Goal: Use online tool/utility: Utilize a website feature to perform a specific function

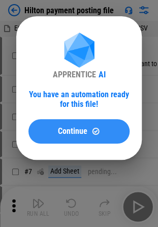
click at [87, 136] on button "Continue" at bounding box center [78, 131] width 101 height 24
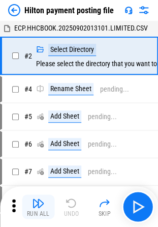
click at [43, 209] on button "Run All" at bounding box center [38, 206] width 33 height 24
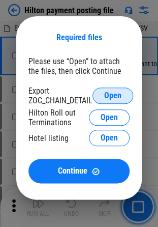
click at [112, 98] on span "Open" at bounding box center [112, 96] width 17 height 8
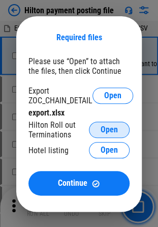
click at [116, 131] on span "Open" at bounding box center [109, 130] width 17 height 8
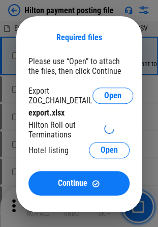
drag, startPoint x: 116, startPoint y: 131, endPoint x: 31, endPoint y: 145, distance: 86.5
click at [35, 79] on div "Please use “Open” to attach the files, then click Continue Export ZOC_CHAIN_DET…" at bounding box center [78, 125] width 101 height 139
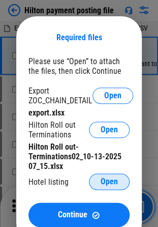
click at [110, 182] on span "Open" at bounding box center [109, 182] width 17 height 8
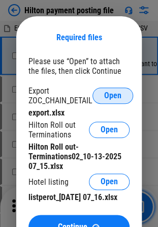
click at [113, 93] on span "Open" at bounding box center [112, 96] width 17 height 8
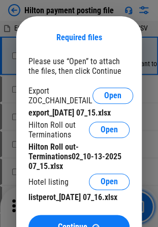
scroll to position [153, 0]
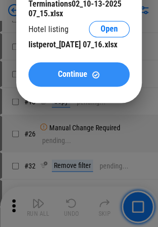
click at [90, 87] on button "Continue" at bounding box center [78, 74] width 101 height 24
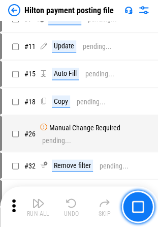
scroll to position [51, 0]
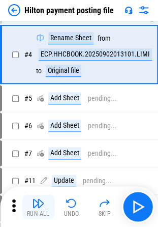
click at [39, 207] on img "button" at bounding box center [38, 203] width 12 height 12
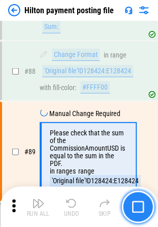
scroll to position [1171, 0]
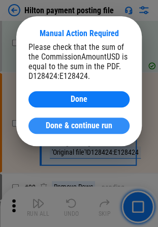
click at [79, 127] on span "Done & continue run" at bounding box center [79, 126] width 67 height 8
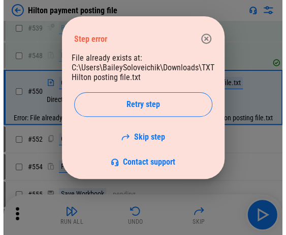
scroll to position [3192, 0]
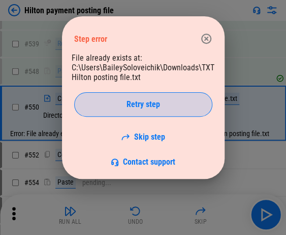
click at [135, 105] on span "Retry step" at bounding box center [144, 104] width 34 height 8
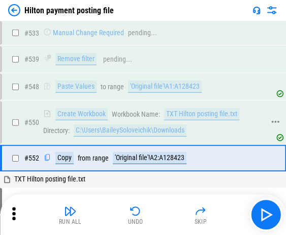
scroll to position [3207, 0]
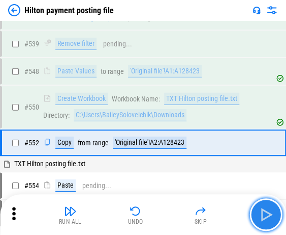
click at [165, 213] on img "button" at bounding box center [266, 214] width 16 height 16
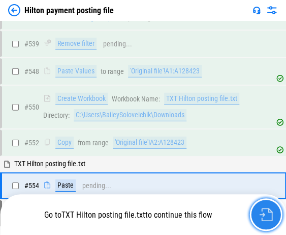
click at [165, 223] on button "button" at bounding box center [266, 214] width 33 height 33
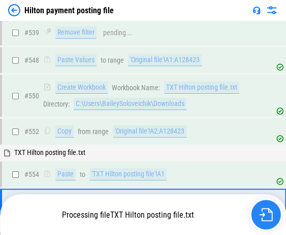
scroll to position [3285, 0]
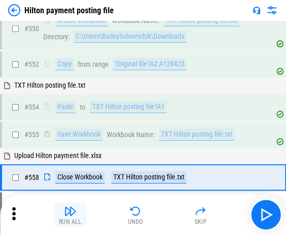
click at [66, 212] on img "button" at bounding box center [70, 211] width 12 height 12
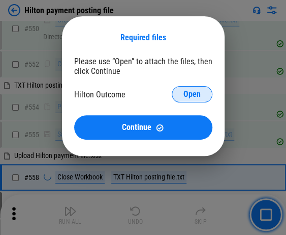
click at [165, 93] on span "Open" at bounding box center [192, 94] width 17 height 8
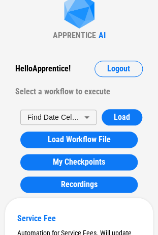
scroll to position [51, 0]
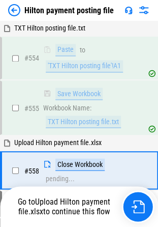
scroll to position [4439, 0]
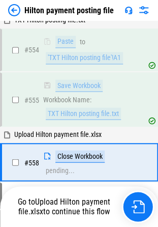
scroll to position [4439, 0]
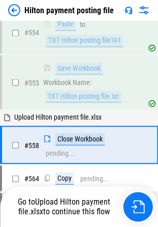
scroll to position [4439, 0]
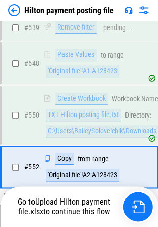
scroll to position [4269, 0]
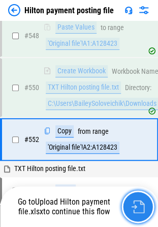
click at [140, 214] on button "button" at bounding box center [138, 206] width 33 height 33
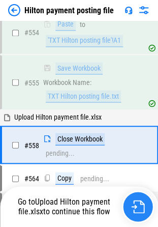
scroll to position [4439, 0]
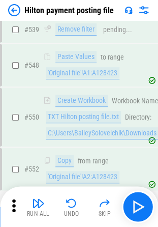
scroll to position [4320, 0]
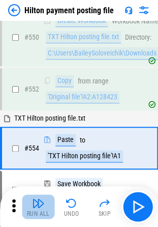
click at [40, 202] on img "button" at bounding box center [38, 203] width 12 height 12
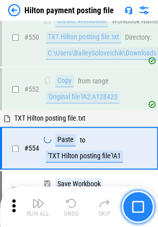
click at [133, 205] on img "button" at bounding box center [138, 206] width 12 height 12
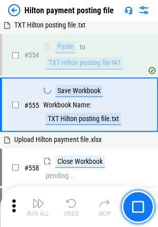
scroll to position [4428, 0]
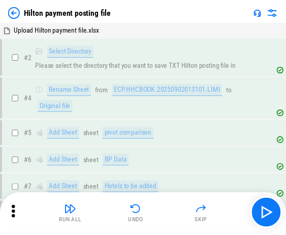
scroll to position [3328, 0]
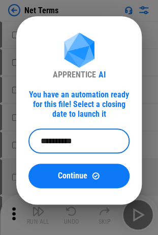
click at [89, 124] on input "**********" at bounding box center [75, 141] width 94 height 24
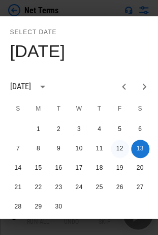
click at [123, 124] on button "12" at bounding box center [120, 148] width 18 height 18
type input "**********"
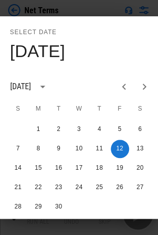
click at [126, 10] on div "Select date Fri, Sep 12 September 2025 S M T W T F S 1 2 3 4 5 6 7 8 9 10 11 12…" at bounding box center [79, 117] width 158 height 235
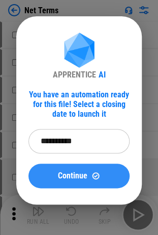
click at [82, 124] on button "Continue" at bounding box center [78, 175] width 101 height 24
